Goal: Book appointment/travel/reservation

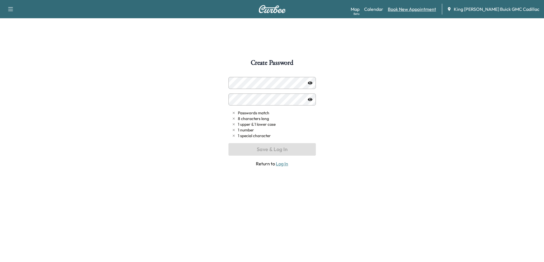
click at [349, 10] on link "Book New Appointment" at bounding box center [412, 9] width 48 height 7
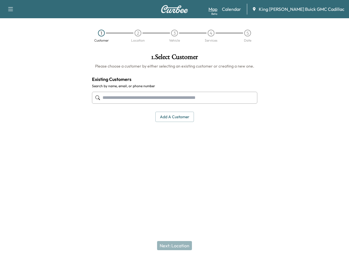
click at [217, 12] on div "Beta" at bounding box center [214, 14] width 6 height 4
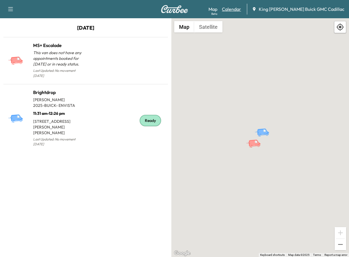
click at [241, 12] on link "Calendar" at bounding box center [231, 9] width 19 height 7
